Goal: Information Seeking & Learning: Learn about a topic

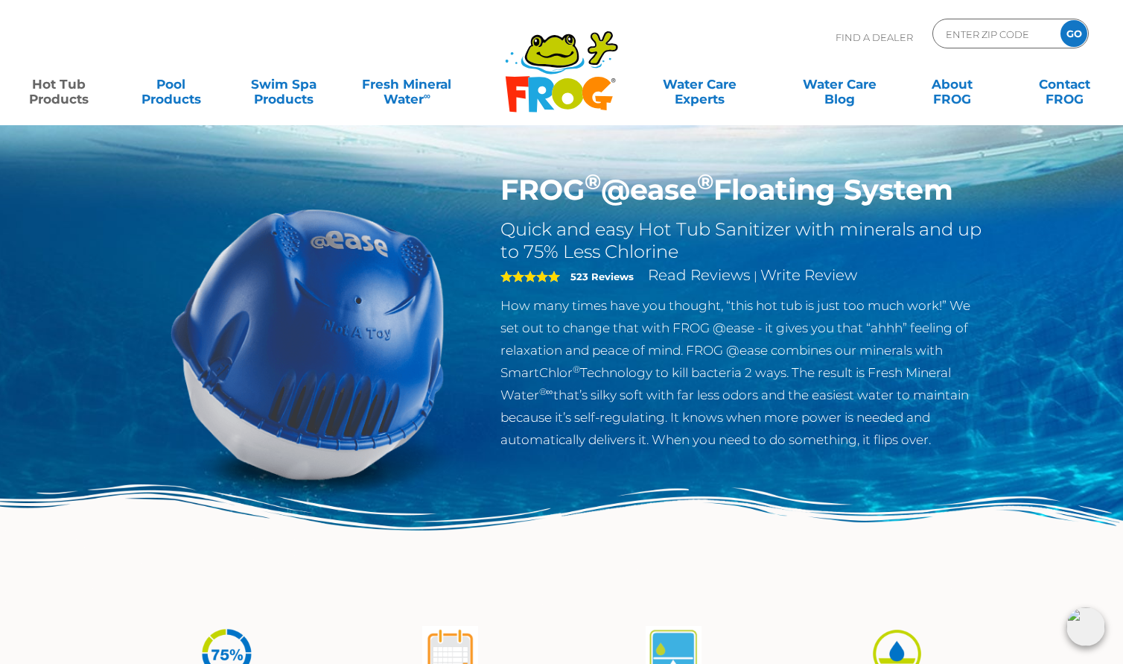
scroll to position [39, 0]
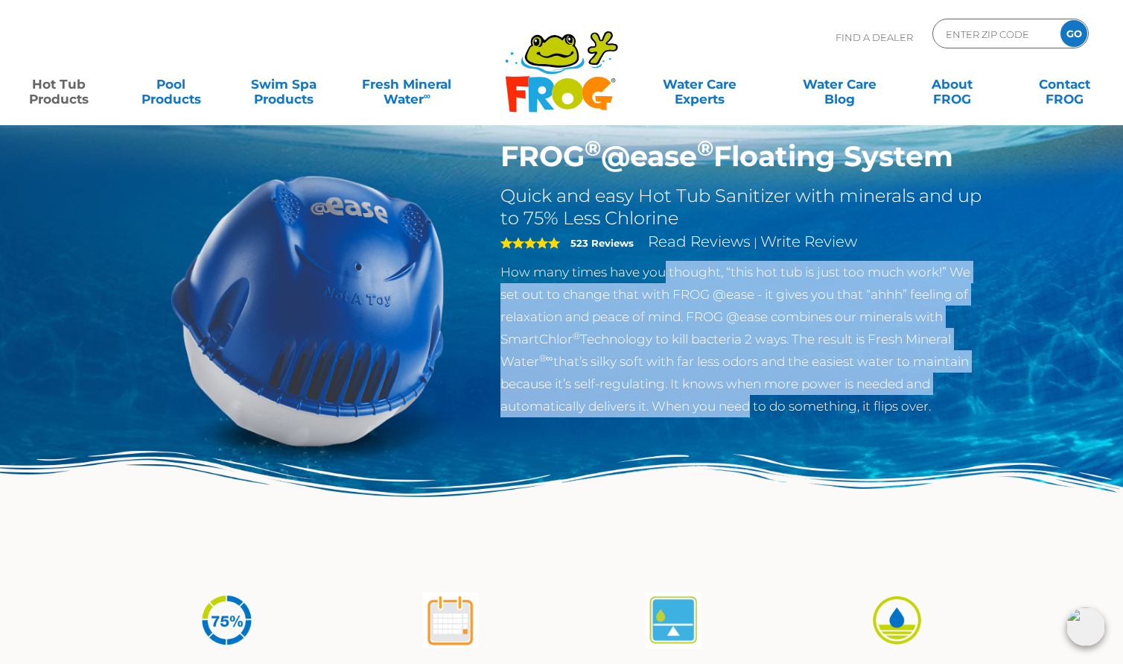
drag, startPoint x: 664, startPoint y: 269, endPoint x: 745, endPoint y: 399, distance: 153.5
click at [745, 399] on p "How many times have you thought, “this hot tub is just too much work!” We set o…" at bounding box center [743, 339] width 486 height 156
drag, startPoint x: 760, startPoint y: 401, endPoint x: 681, endPoint y: 261, distance: 160.5
click at [681, 261] on p "How many times have you thought, “this hot tub is just too much work!” We set o…" at bounding box center [743, 339] width 486 height 156
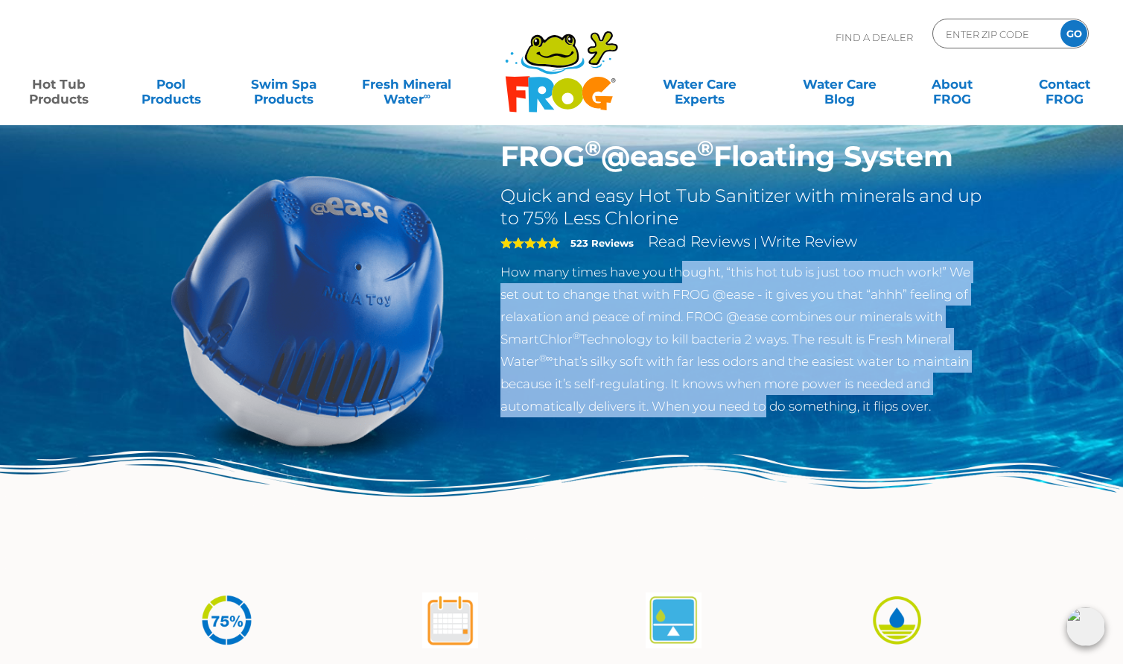
click at [681, 261] on p "How many times have you thought, “this hot tub is just too much work!” We set o…" at bounding box center [743, 339] width 486 height 156
drag, startPoint x: 682, startPoint y: 267, endPoint x: 737, endPoint y: 398, distance: 141.9
click at [737, 398] on p "How many times have you thought, “this hot tub is just too much work!” We set o…" at bounding box center [743, 339] width 486 height 156
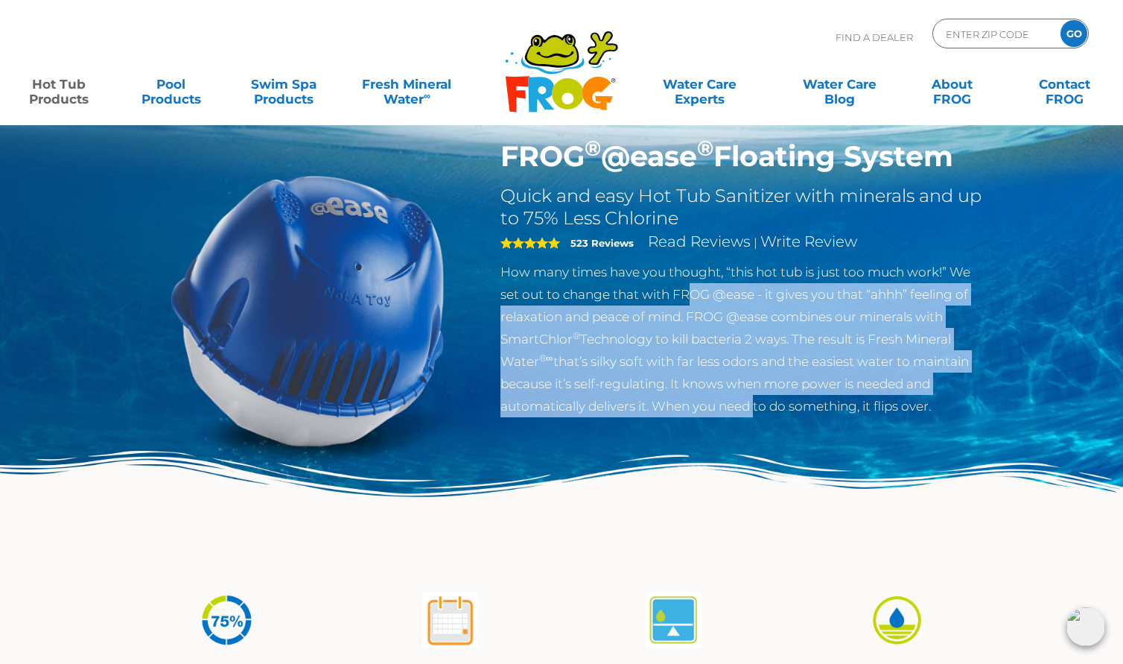
drag, startPoint x: 754, startPoint y: 401, endPoint x: 695, endPoint y: 282, distance: 132.9
click at [695, 282] on p "How many times have you thought, “this hot tub is just too much work!” We set o…" at bounding box center [743, 339] width 486 height 156
drag, startPoint x: 695, startPoint y: 282, endPoint x: 733, endPoint y: 402, distance: 126.5
click at [733, 402] on p "How many times have you thought, “this hot tub is just too much work!” We set o…" at bounding box center [743, 339] width 486 height 156
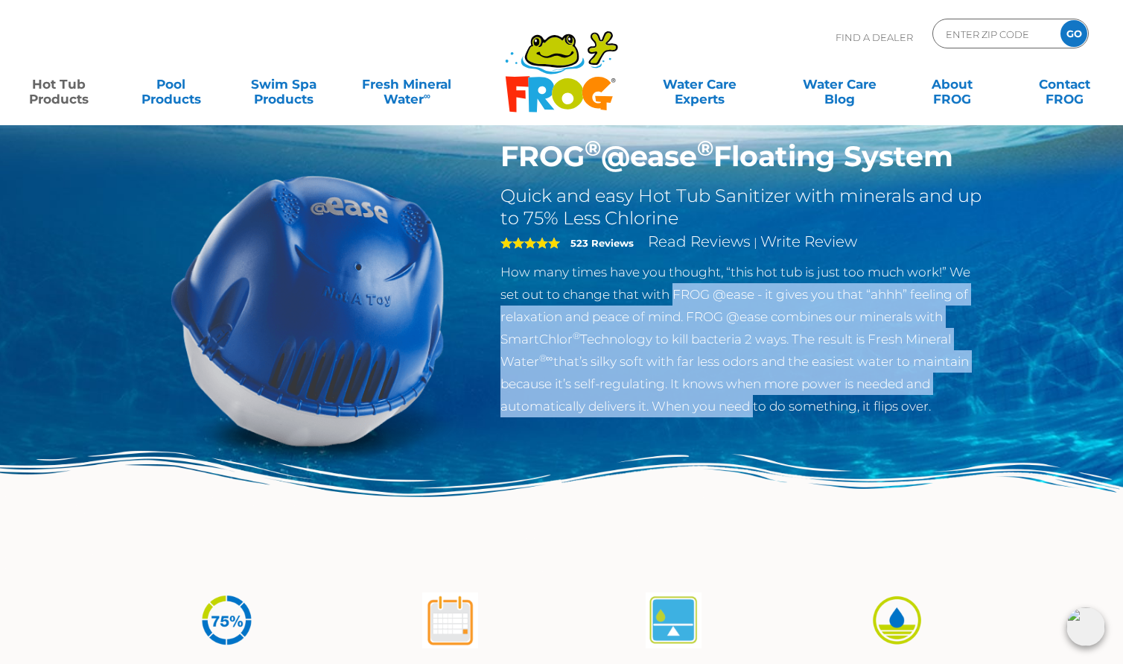
click at [733, 402] on p "How many times have you thought, “this hot tub is just too much work!” We set o…" at bounding box center [743, 339] width 486 height 156
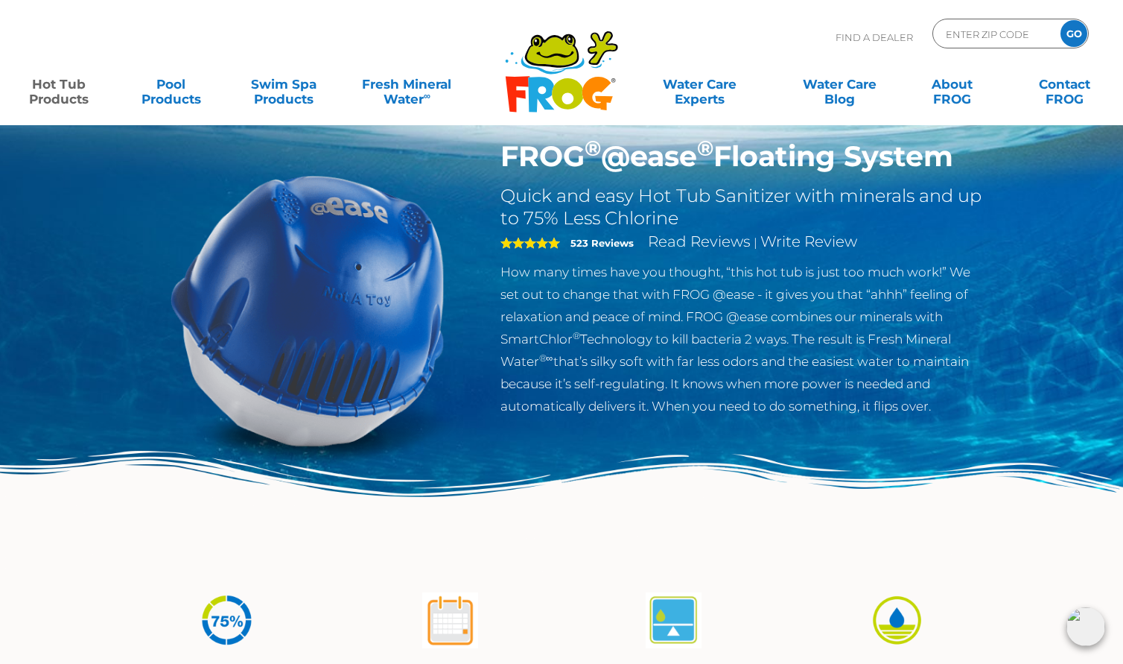
drag, startPoint x: 500, startPoint y: 156, endPoint x: 1028, endPoint y: 156, distance: 528.0
click at [1028, 156] on div "FROG ® @ease ® Floating System Quick and easy Hot Tub Sanitizer with minerals a…" at bounding box center [561, 267] width 1123 height 613
copy h1 "FROG ® @ease ® Floating System"
